Goal: Task Accomplishment & Management: Manage account settings

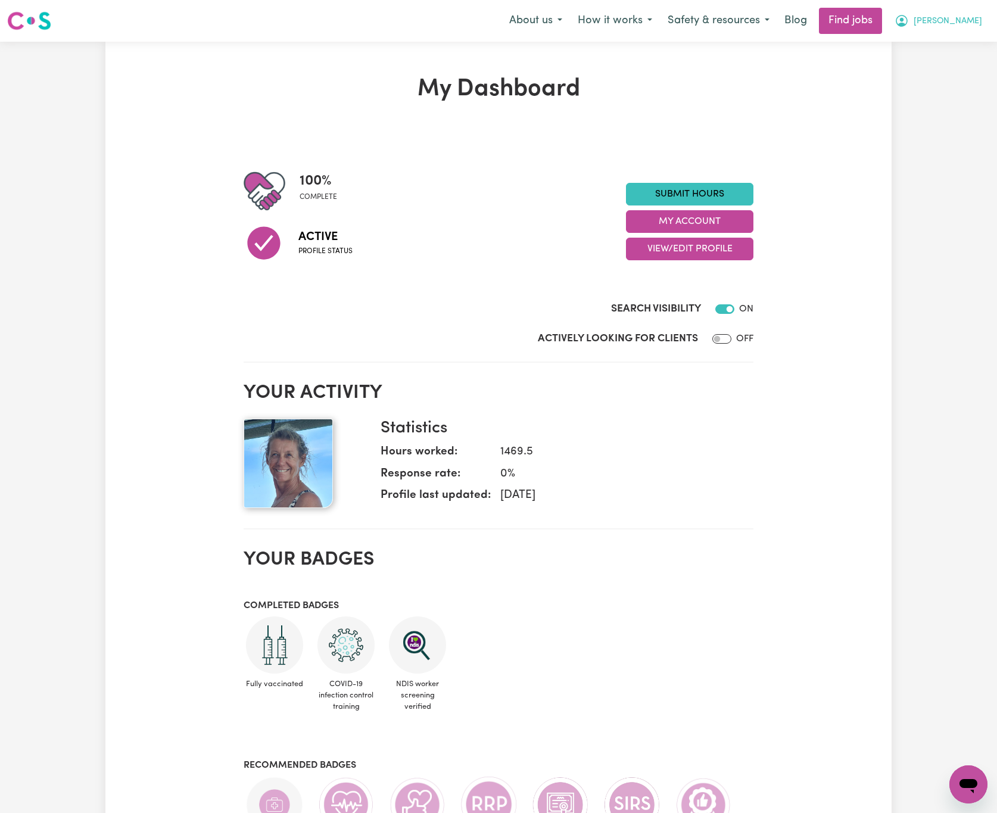
click at [971, 17] on span "[PERSON_NAME]" at bounding box center [948, 21] width 68 height 13
click at [967, 88] on link "Logout" at bounding box center [942, 91] width 94 height 23
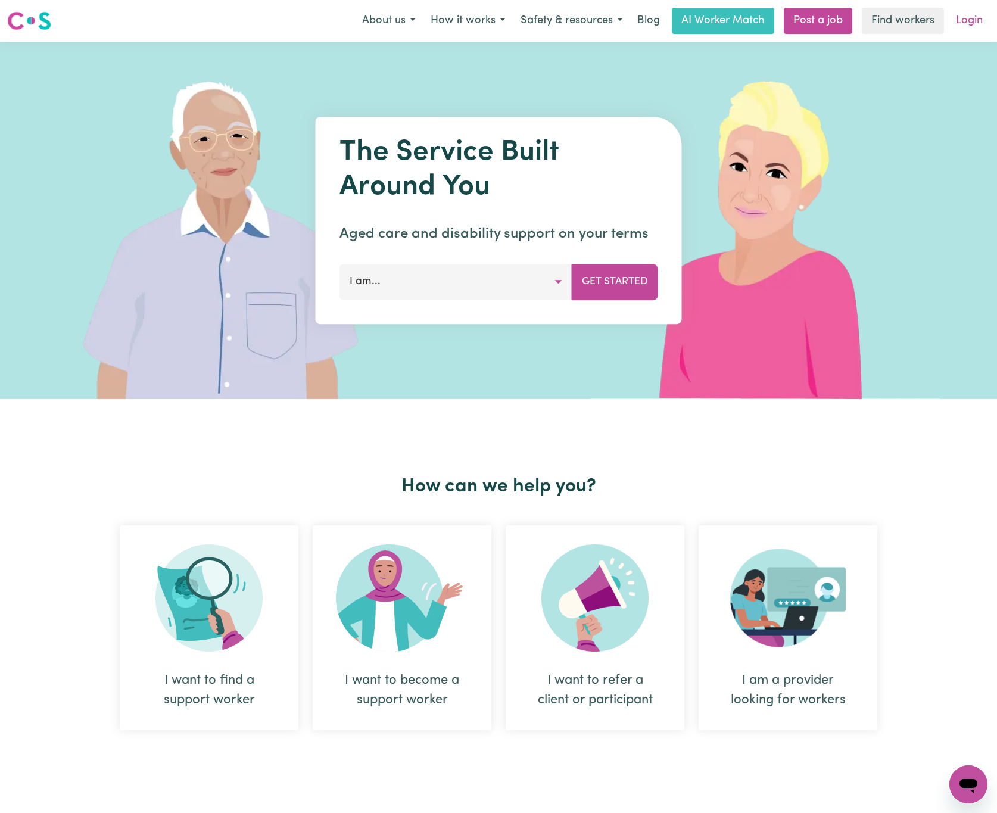
click at [963, 13] on link "Login" at bounding box center [969, 21] width 41 height 26
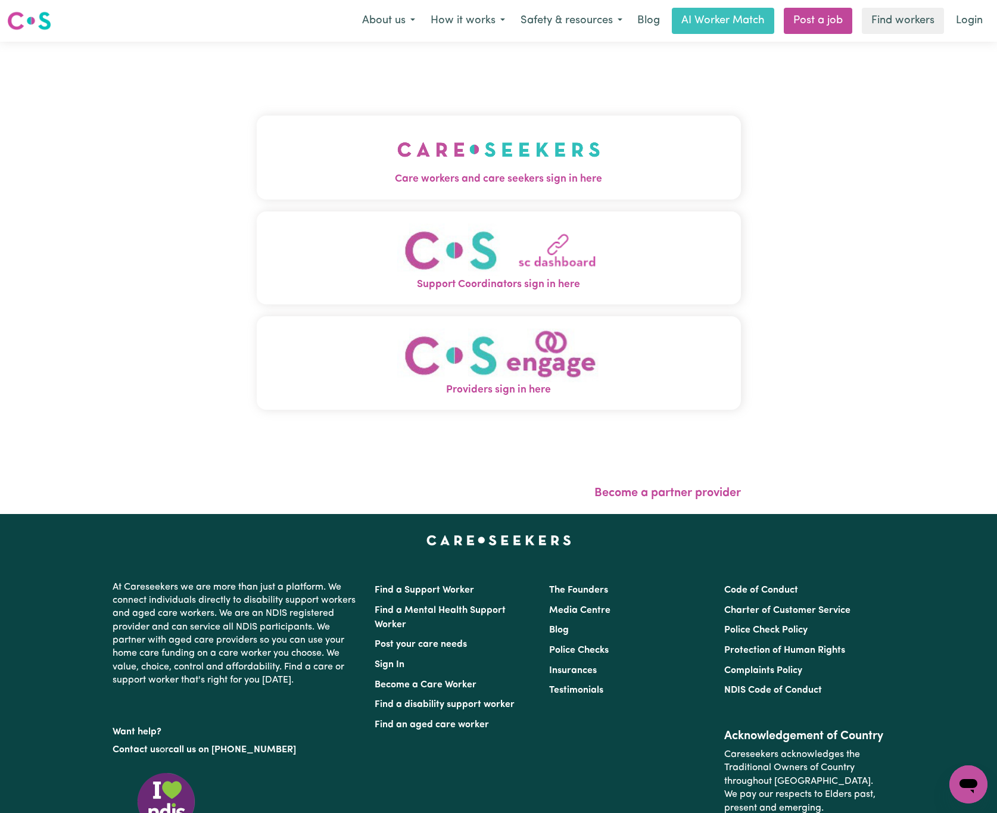
click at [390, 172] on span "Care workers and care seekers sign in here" at bounding box center [499, 179] width 484 height 15
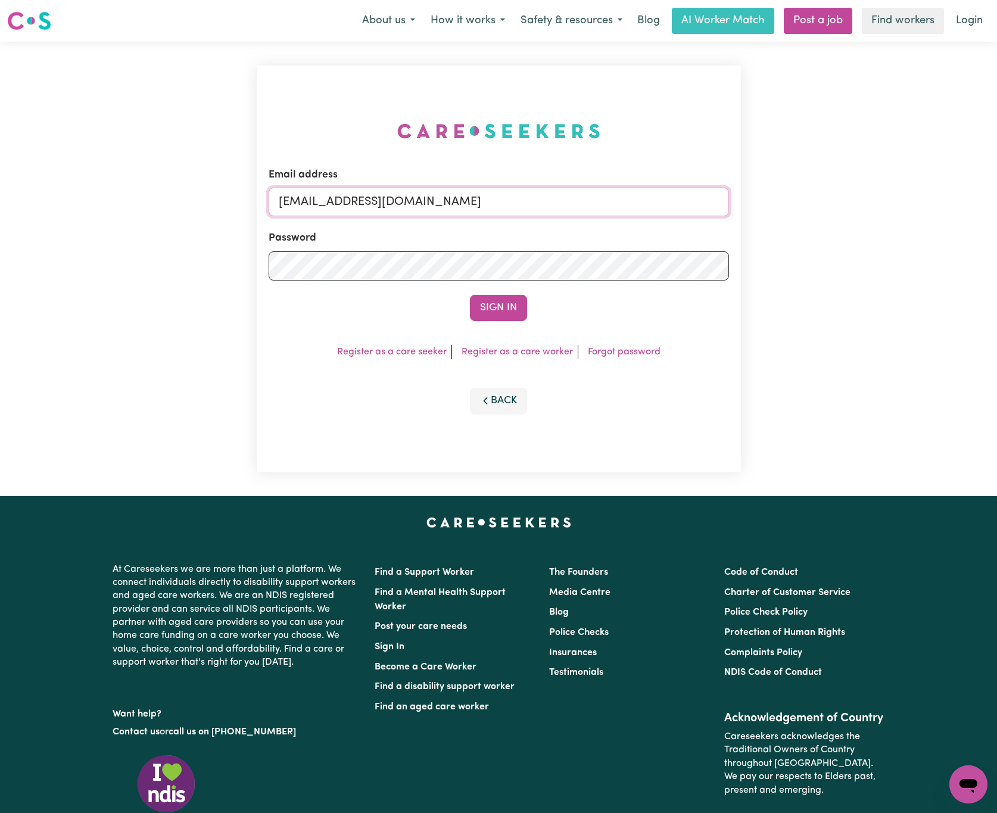
drag, startPoint x: 344, startPoint y: 202, endPoint x: 765, endPoint y: 211, distance: 421.8
click at [765, 211] on div "Email address [EMAIL_ADDRESS][DOMAIN_NAME] Password Sign In Register as a care …" at bounding box center [498, 269] width 997 height 454
paste input "IrenePapandreouALC"
type input "[EMAIL_ADDRESS][DOMAIN_NAME]"
click at [470, 295] on button "Sign In" at bounding box center [498, 308] width 57 height 26
